Goal: Task Accomplishment & Management: Use online tool/utility

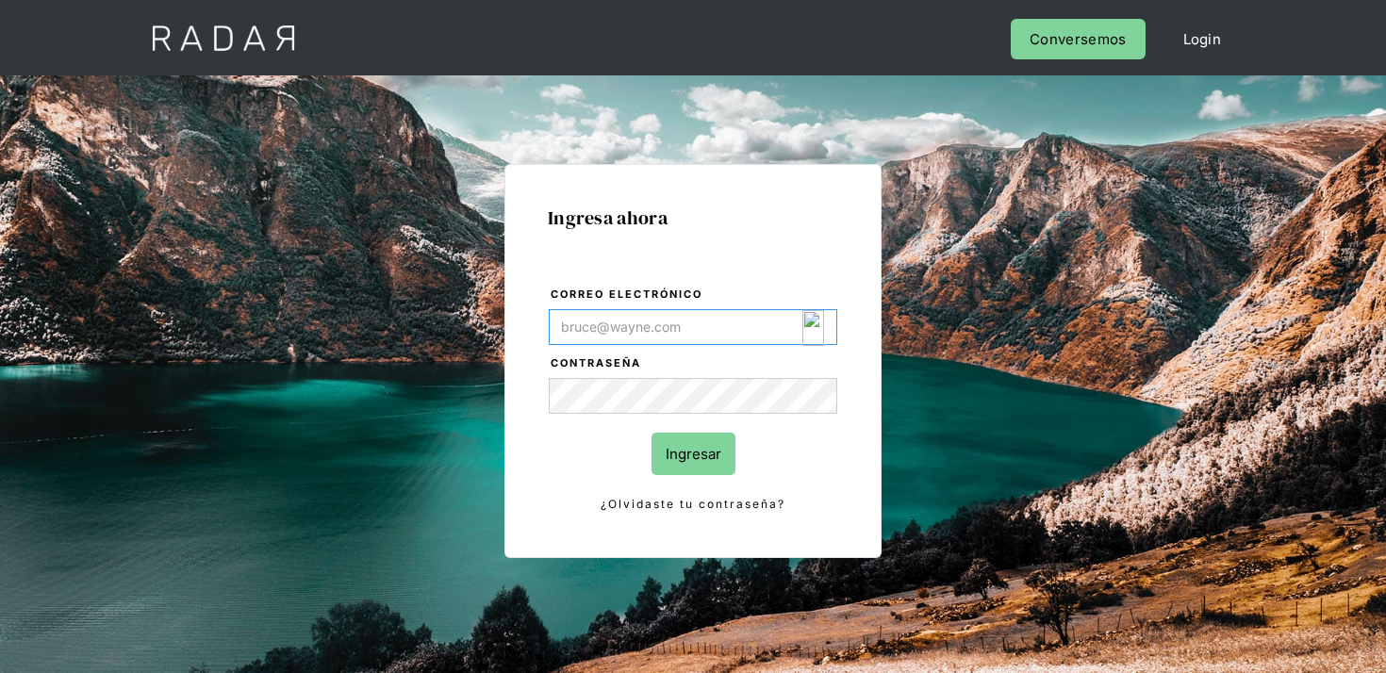
click at [816, 320] on img "Login Form" at bounding box center [813, 328] width 22 height 36
click at [814, 330] on img "Login Form" at bounding box center [813, 328] width 22 height 36
click at [809, 335] on img "Login Form" at bounding box center [813, 328] width 22 height 36
click at [802, 349] on form "Correo electrónico Contraseña Ingresar ¿Olvidaste tu contraseña?" at bounding box center [693, 400] width 290 height 230
click at [813, 342] on form "Correo electrónico Contraseña Ingresar ¿Olvidaste tu contraseña?" at bounding box center [693, 400] width 290 height 230
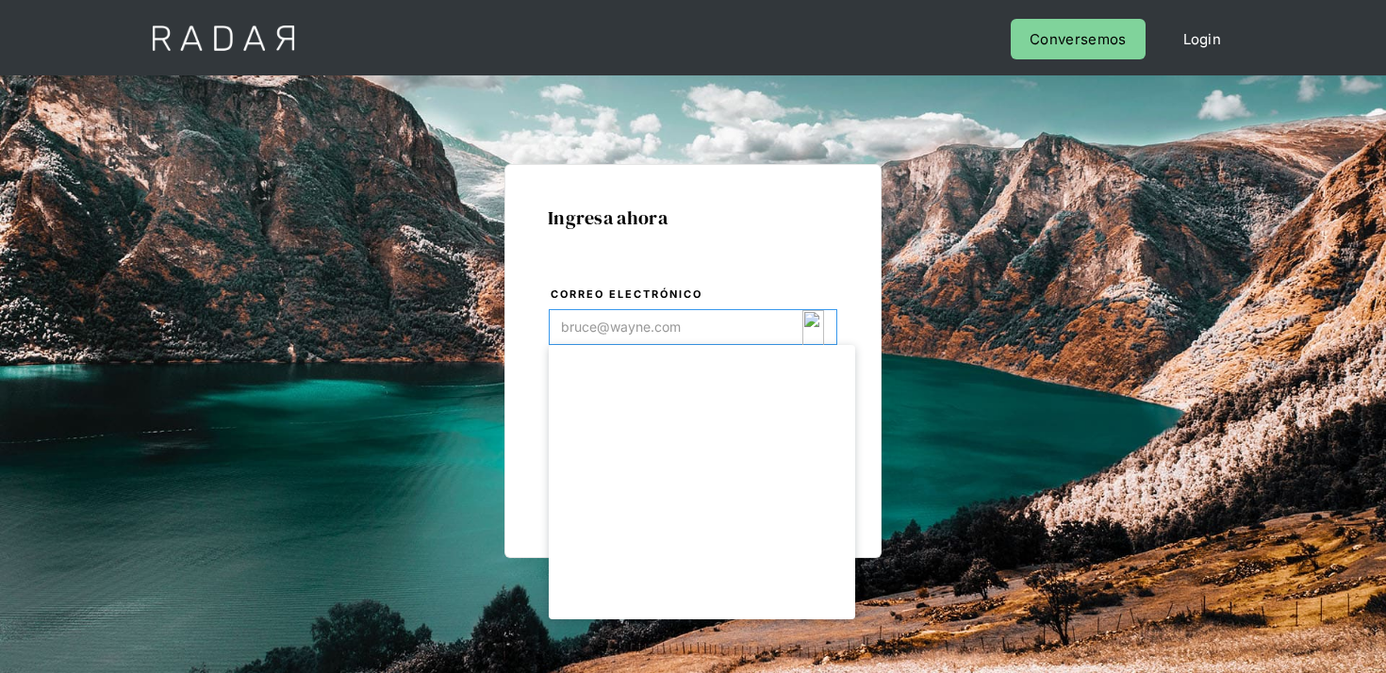
type input "[EMAIL_ADDRESS][DOMAIN_NAME]"
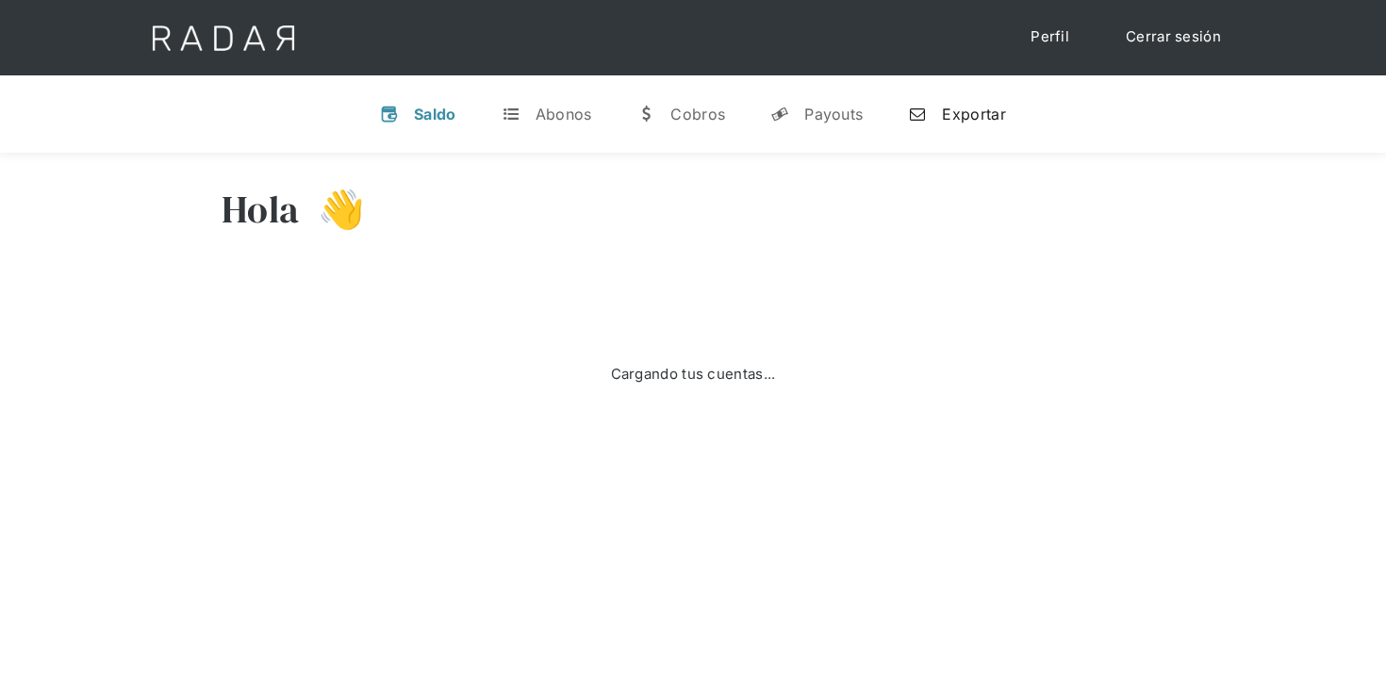
click at [936, 127] on link "n Exportar" at bounding box center [956, 114] width 127 height 49
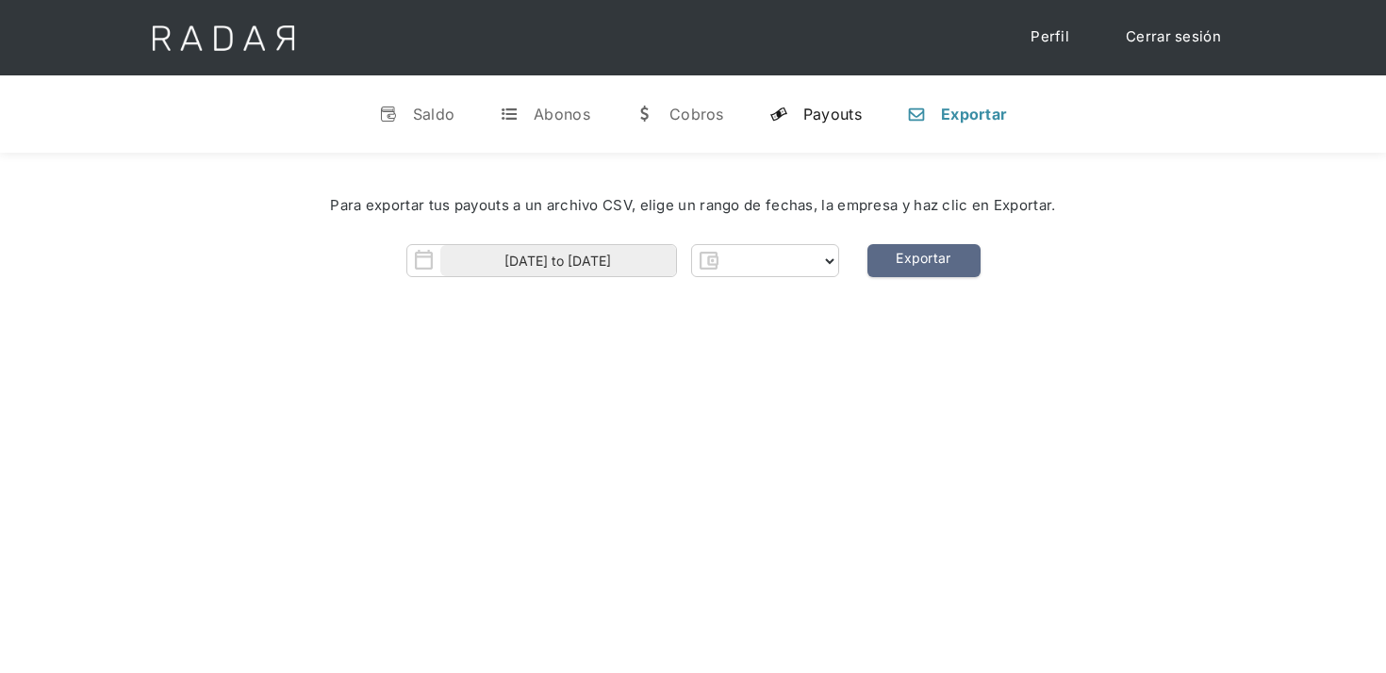
click at [868, 125] on link "y Payouts" at bounding box center [815, 114] width 123 height 49
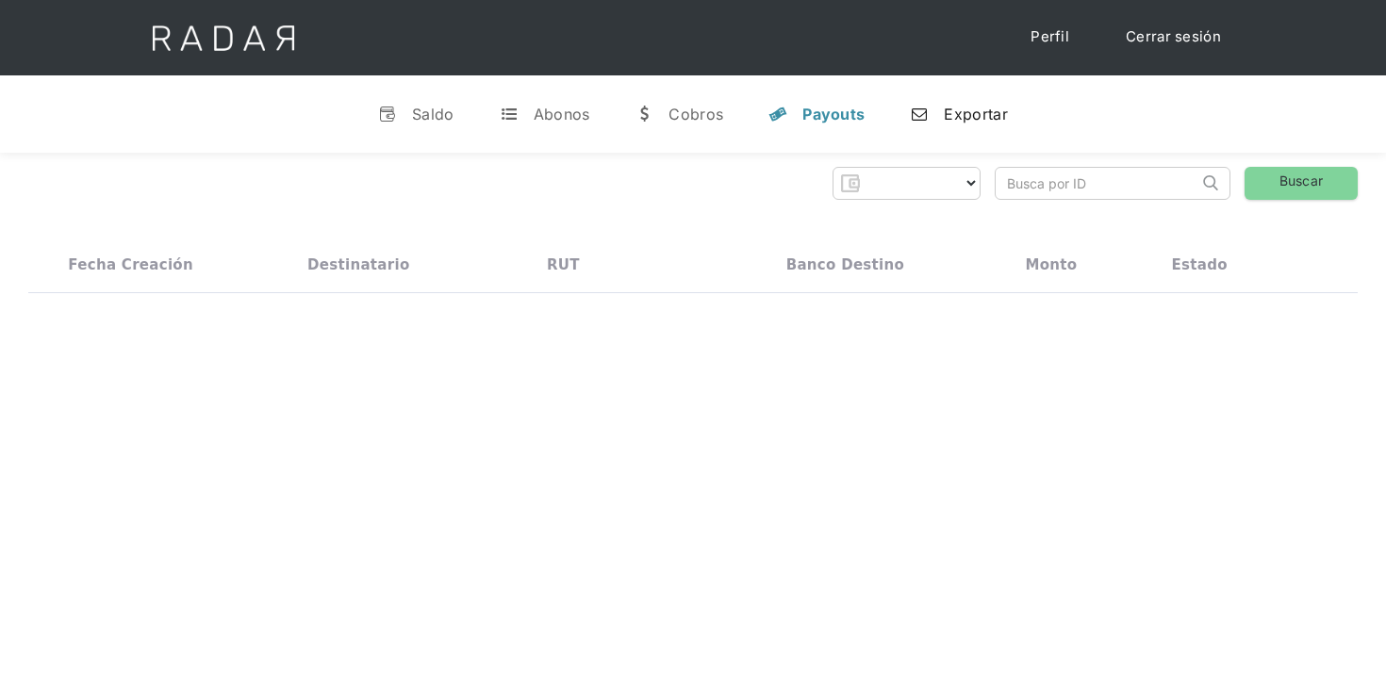
click at [952, 114] on div "Exportar" at bounding box center [974, 114] width 63 height 19
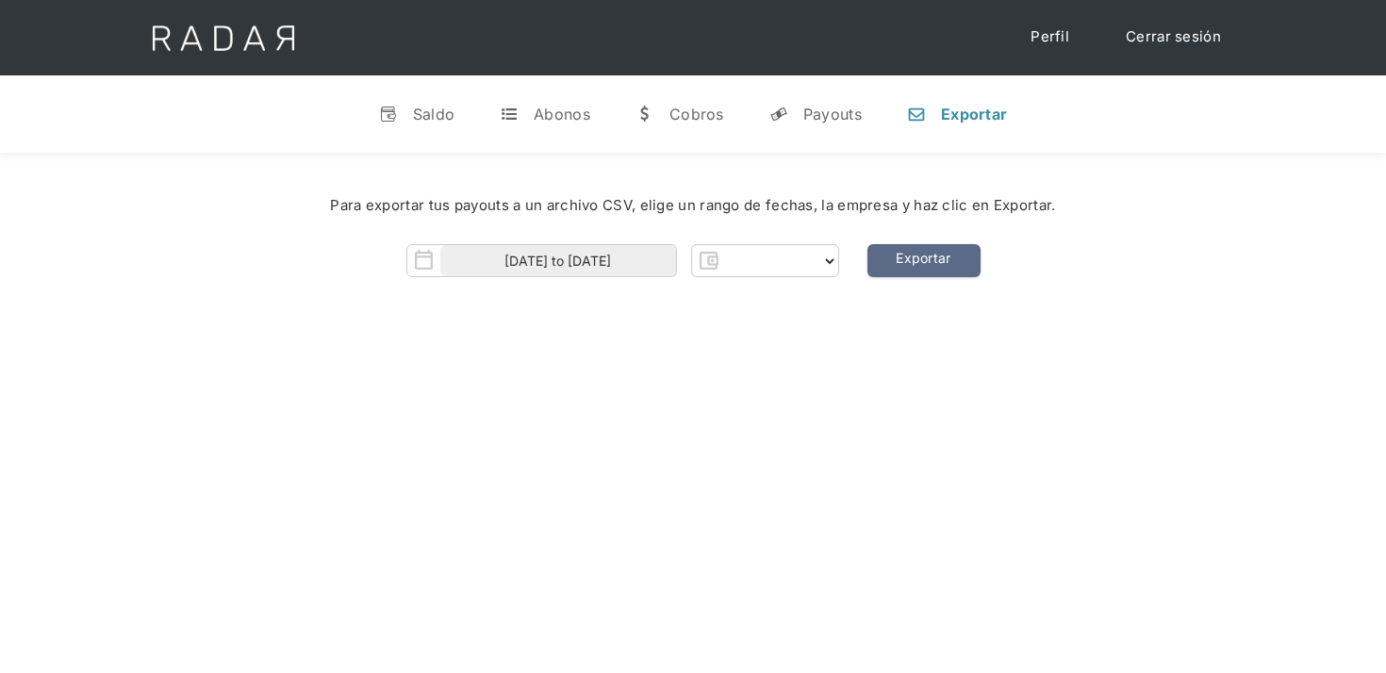
select select "clpro"
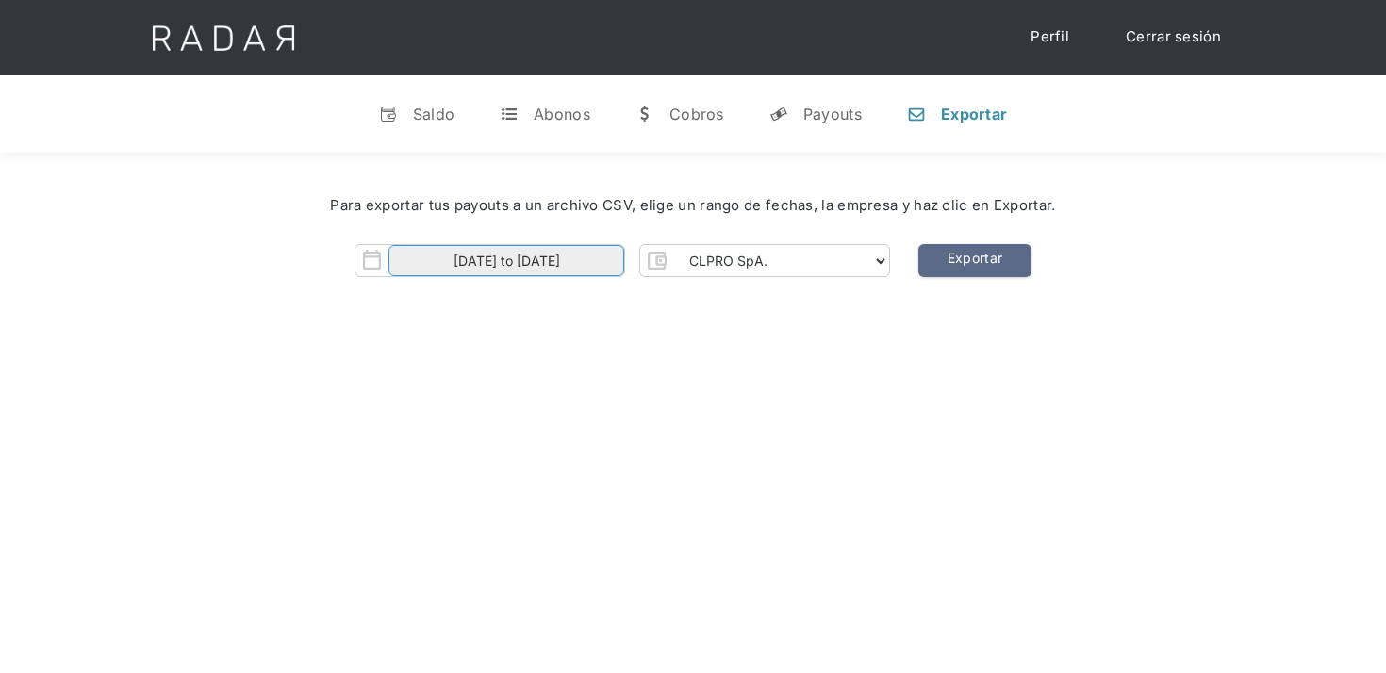
click at [534, 251] on input "01-08-2025 to 30-08-2025" at bounding box center [506, 260] width 236 height 31
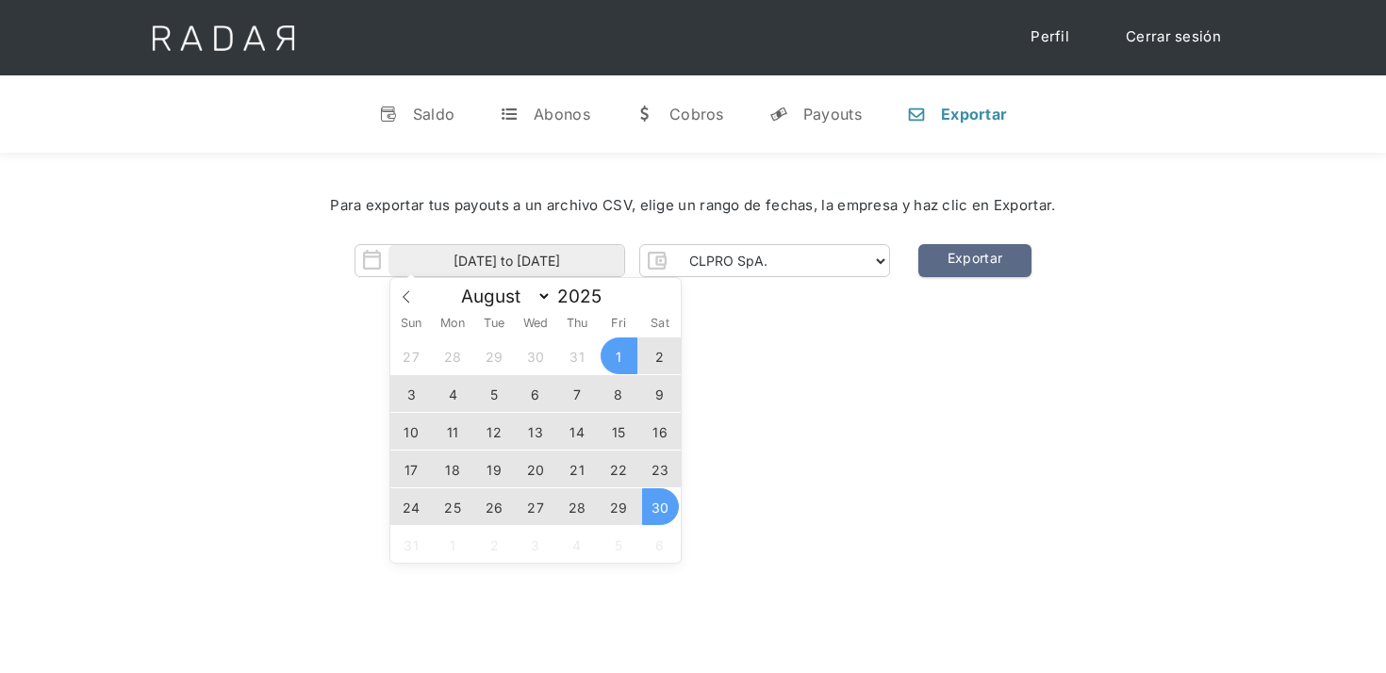
click at [619, 509] on span "29" at bounding box center [618, 506] width 37 height 37
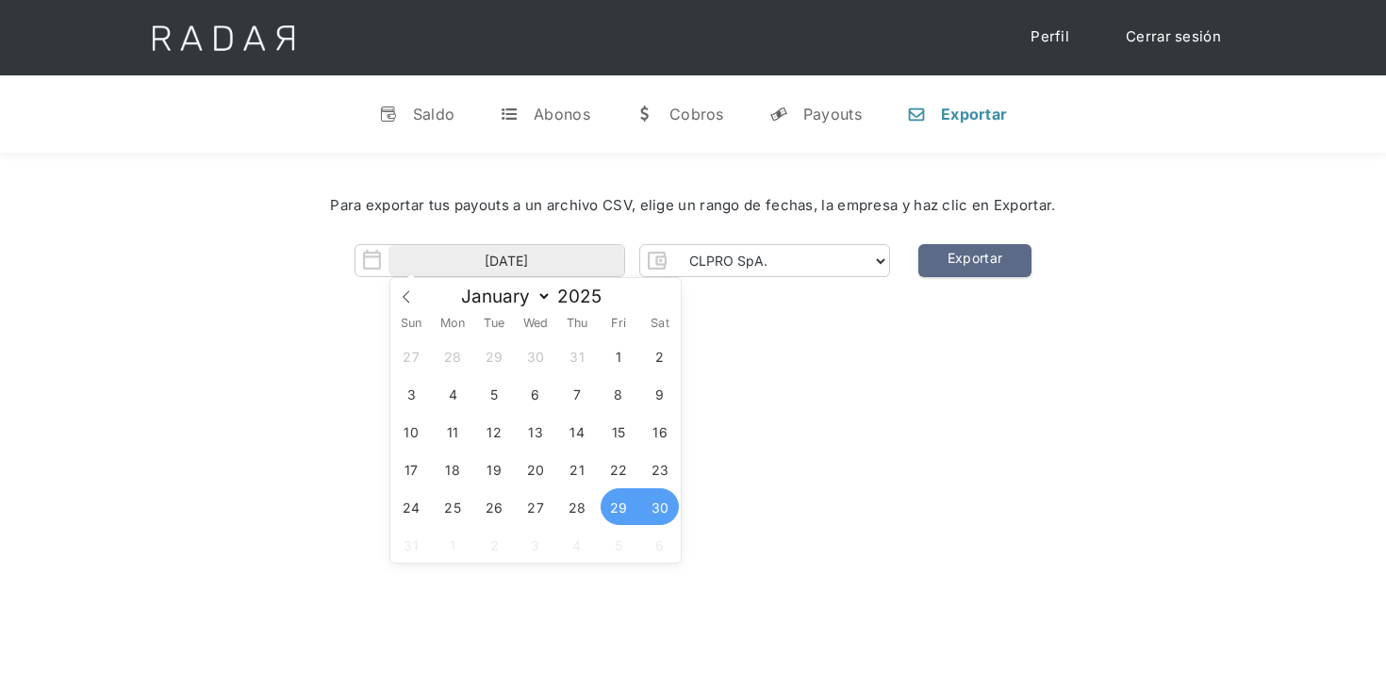
click at [644, 509] on span "30" at bounding box center [660, 506] width 37 height 37
type input "29-08-2025 to 30-08-2025"
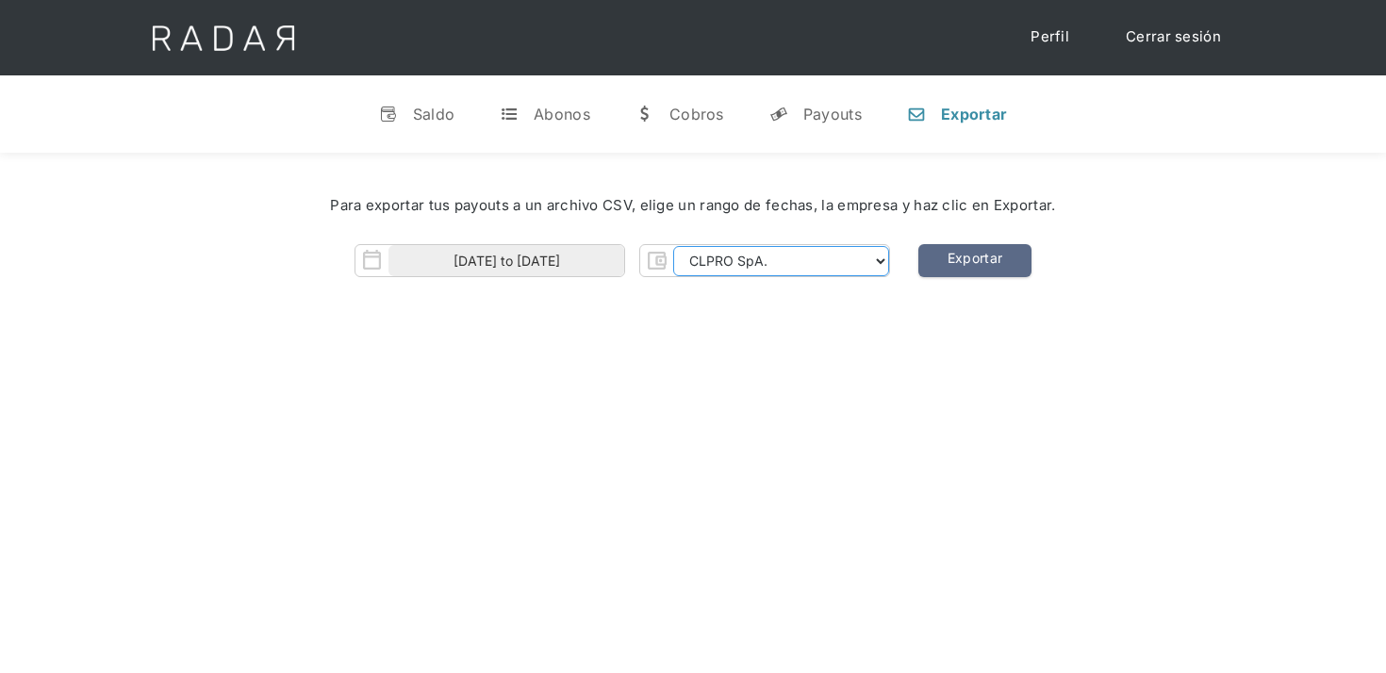
click at [816, 262] on select "CLPRO SpA. Coster SpA. Urigol SpA. Bysolutions SpA. Clmax SpA. Andes Payments S…" at bounding box center [781, 261] width 216 height 30
click at [658, 0] on html "Cargando... Cerrar sesión Perfil v Saldo t Abonos w Cobros y Payouts n Exportar…" at bounding box center [693, 336] width 1386 height 673
click at [775, 258] on select "CLPRO SpA. Coster SpA. Urigol SpA. Bysolutions SpA. Clmax SpA. Andes Payments S…" at bounding box center [781, 261] width 216 height 30
click at [675, 246] on select "CLPRO SpA. Coster SpA. Urigol SpA. Bysolutions SpA. Clmax SpA. Andes Payments S…" at bounding box center [781, 261] width 216 height 30
click at [990, 271] on link "Exportar" at bounding box center [974, 260] width 113 height 33
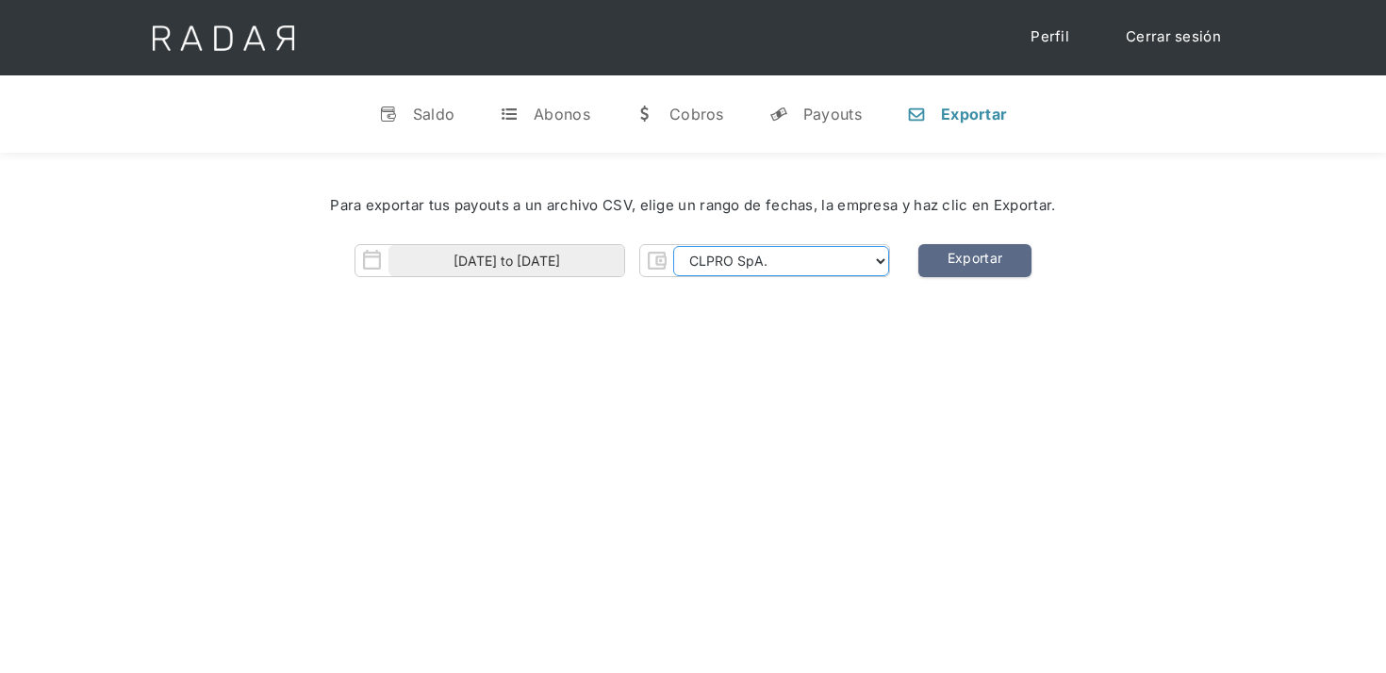
click at [808, 257] on select "CLPRO SpA. Coster SpA. Urigol SpA. Bysolutions SpA. Clmax SpA. Andes Payments S…" at bounding box center [781, 261] width 216 height 30
select select "bysolutions-rt"
click at [675, 246] on select "CLPRO SpA. Coster SpA. Urigol SpA. Bysolutions SpA. Clmax SpA. Andes Payments S…" at bounding box center [781, 261] width 216 height 30
click at [956, 258] on link "Exportar" at bounding box center [974, 260] width 113 height 33
